Goal: Navigation & Orientation: Understand site structure

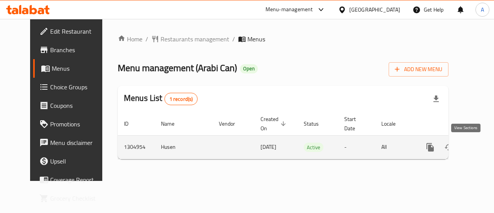
click at [483, 146] on icon "enhanced table" at bounding box center [486, 147] width 7 height 7
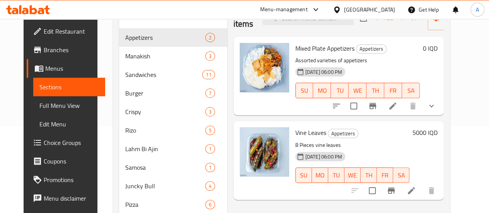
scroll to position [39, 0]
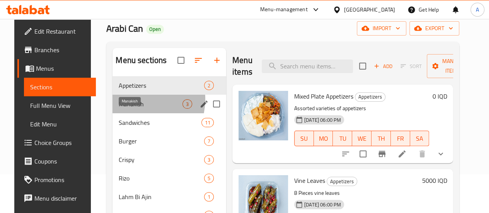
click at [127, 109] on span "Manakish" at bounding box center [151, 103] width 64 height 9
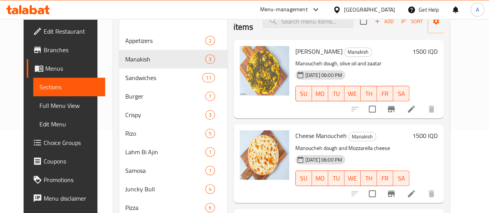
scroll to position [82, 0]
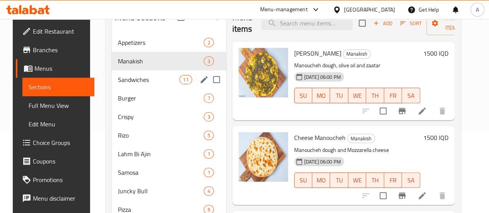
click at [128, 84] on span "Sandwiches" at bounding box center [148, 79] width 61 height 9
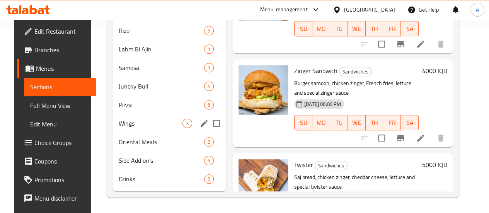
scroll to position [82, 0]
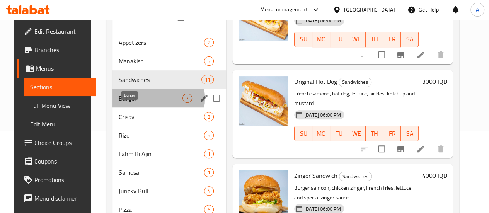
click at [140, 103] on span "Burger" at bounding box center [151, 97] width 64 height 9
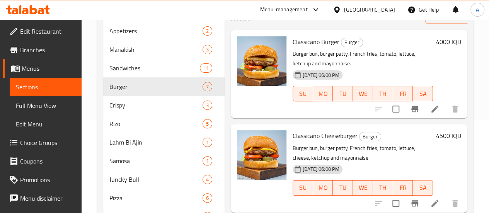
scroll to position [43, 0]
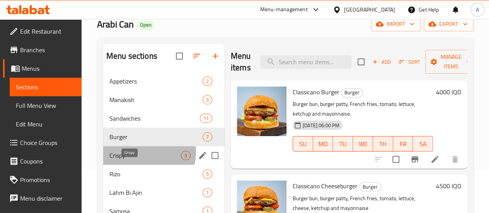
click at [141, 160] on span "Crispy" at bounding box center [144, 155] width 71 height 9
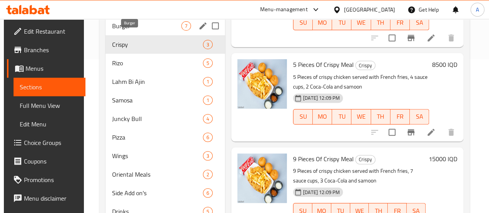
scroll to position [120, 0]
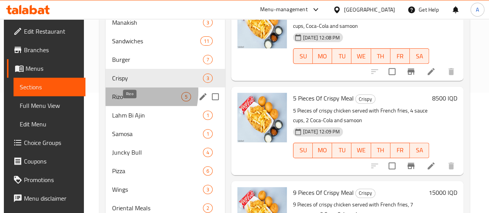
click at [124, 101] on span "Rizo" at bounding box center [146, 96] width 69 height 9
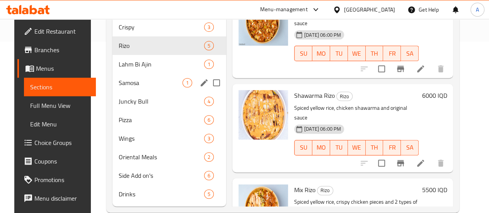
scroll to position [159, 0]
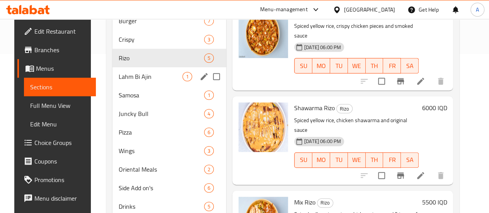
click at [112, 86] on div "Lahm Bi Ajin 1" at bounding box center [169, 76] width 114 height 19
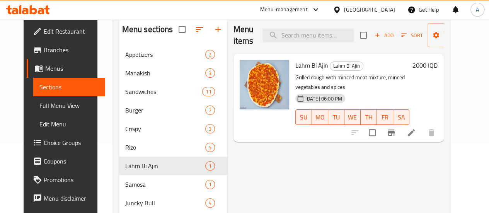
scroll to position [82, 0]
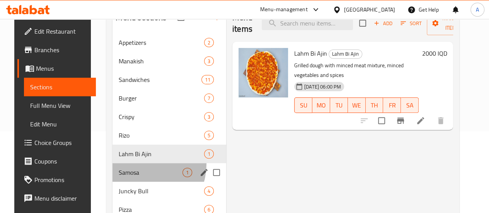
click at [132, 176] on div "Samosa 1" at bounding box center [169, 172] width 114 height 19
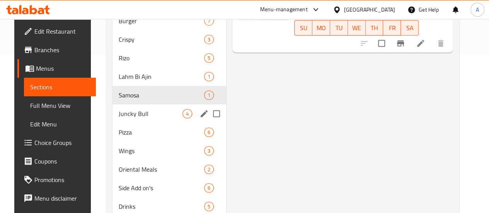
click at [138, 118] on span "Juncky Bull" at bounding box center [151, 113] width 64 height 9
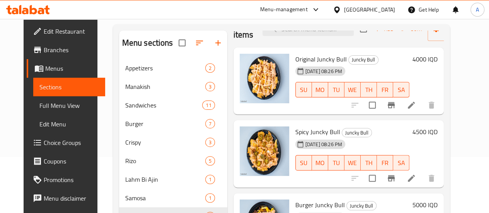
scroll to position [197, 0]
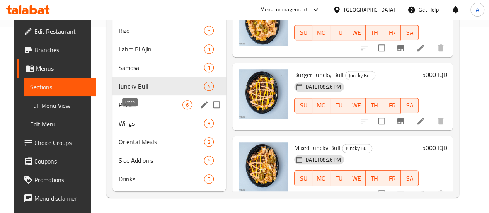
click at [127, 103] on span "Pizza" at bounding box center [151, 104] width 64 height 9
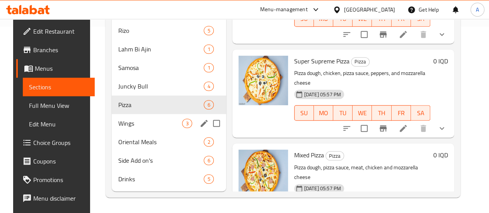
click at [147, 122] on span "Wings" at bounding box center [150, 123] width 64 height 9
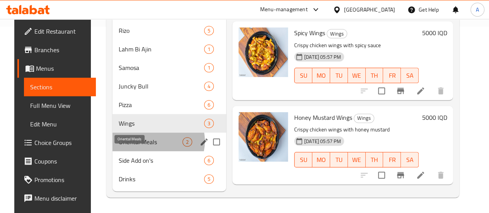
drag, startPoint x: 146, startPoint y: 141, endPoint x: 151, endPoint y: 139, distance: 5.7
click at [146, 141] on span "Oriental Meals" at bounding box center [151, 141] width 64 height 9
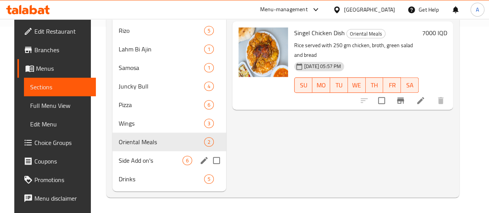
click at [126, 156] on span "Side Add on's" at bounding box center [151, 160] width 64 height 9
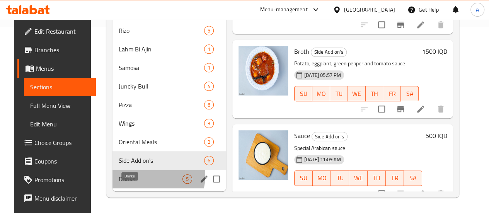
click at [132, 176] on span "Drinks" at bounding box center [151, 178] width 64 height 9
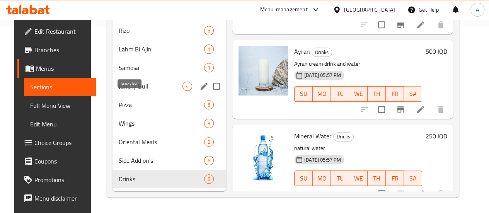
click at [123, 84] on span "Juncky Bull" at bounding box center [151, 86] width 64 height 9
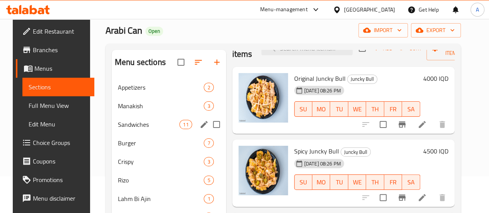
scroll to position [116, 0]
